Goal: Task Accomplishment & Management: Manage account settings

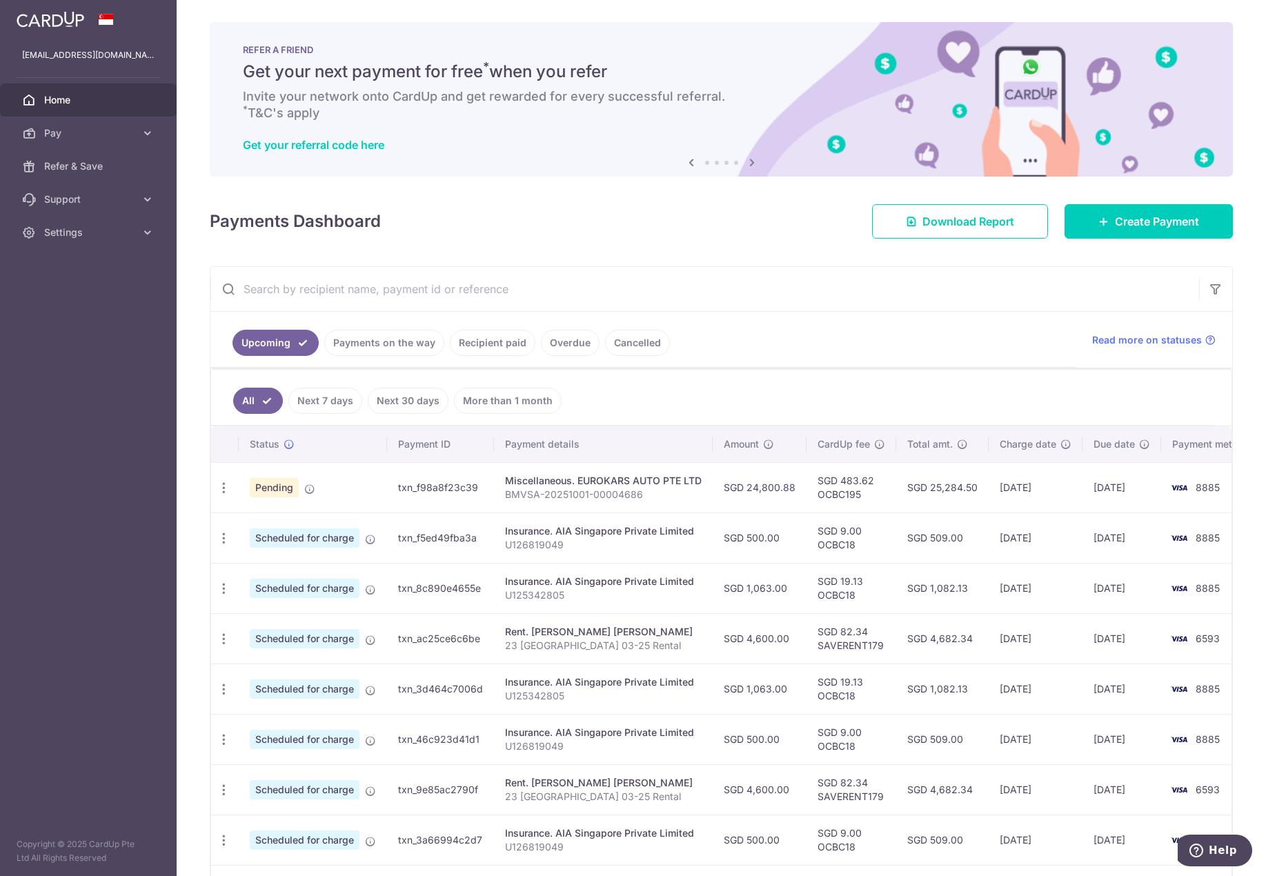
scroll to position [190, 0]
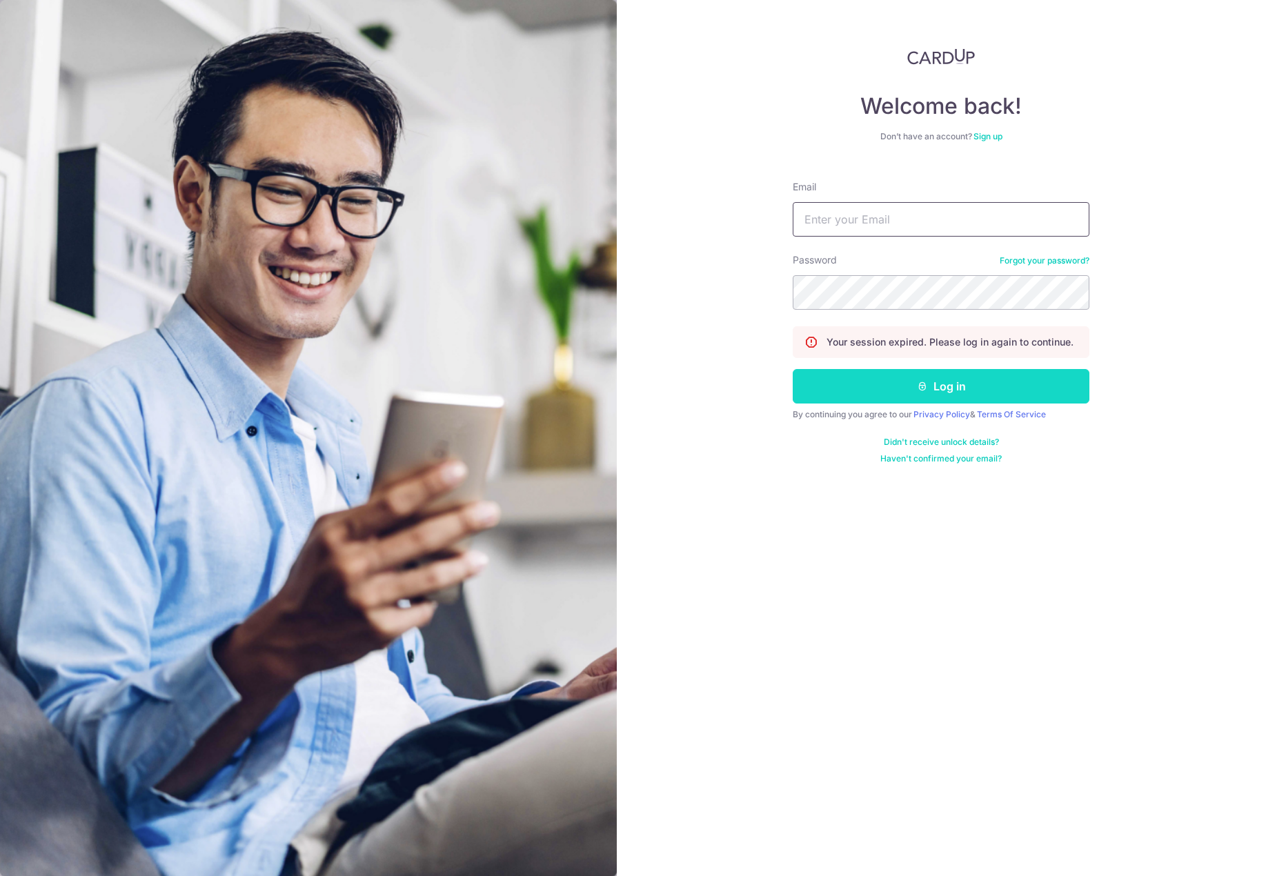
type input "[EMAIL_ADDRESS][DOMAIN_NAME]"
click at [919, 390] on icon "submit" at bounding box center [922, 386] width 11 height 11
